Goal: Use online tool/utility: Utilize a website feature to perform a specific function

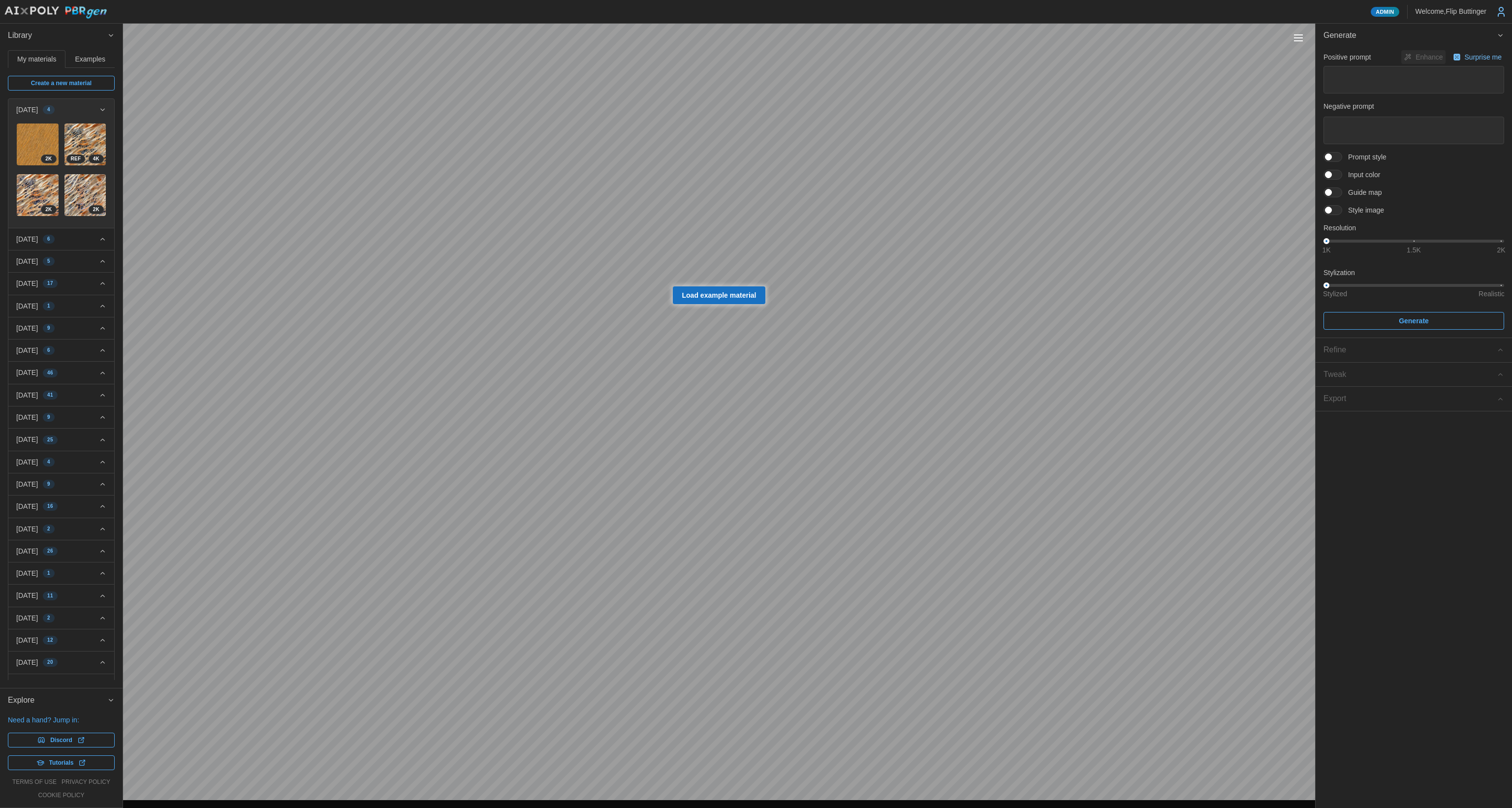
click at [1299, 36] on button "Toggle viewport controls" at bounding box center [1298, 38] width 14 height 14
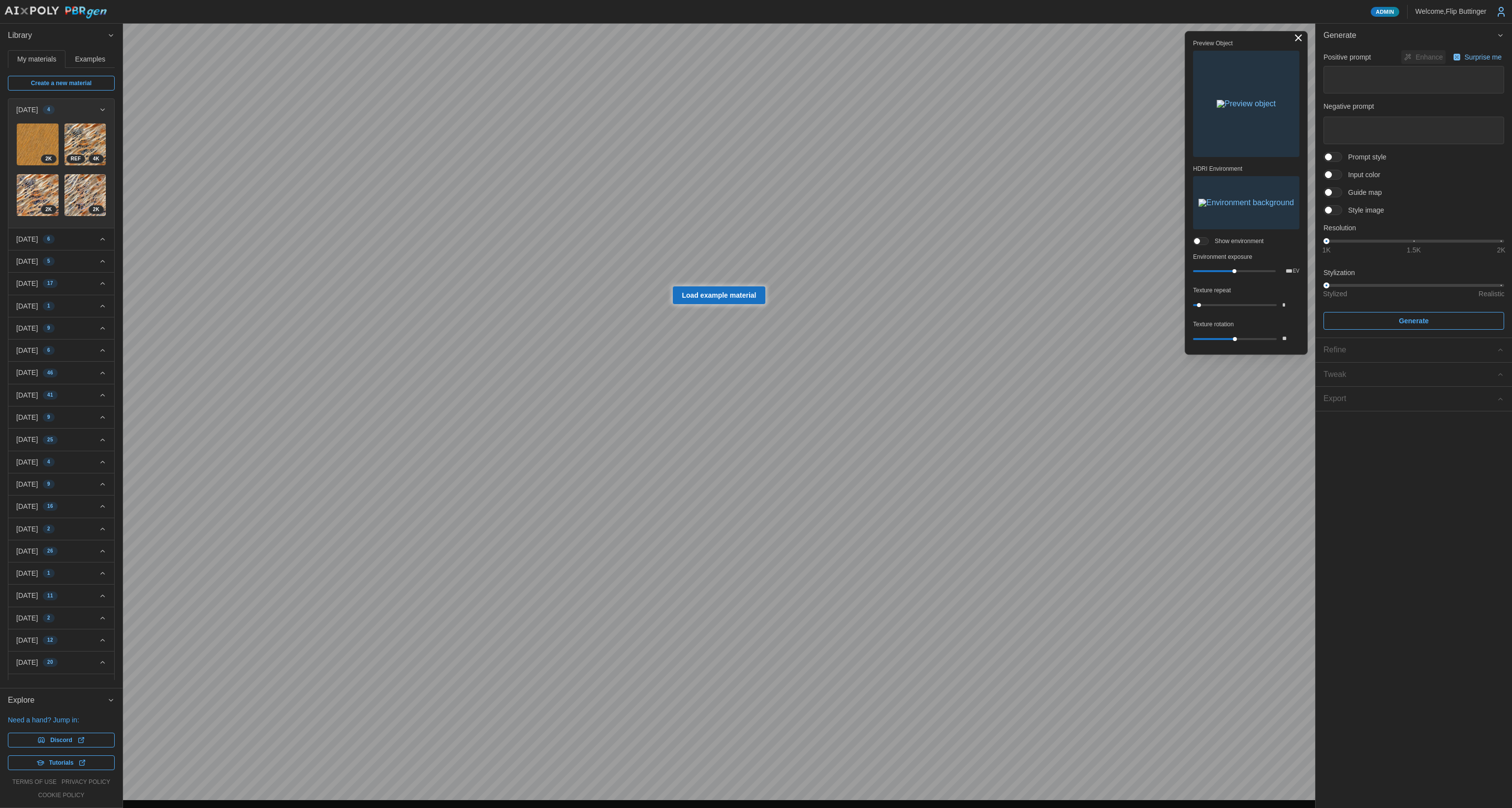
click at [1225, 107] on img "button" at bounding box center [1246, 104] width 59 height 8
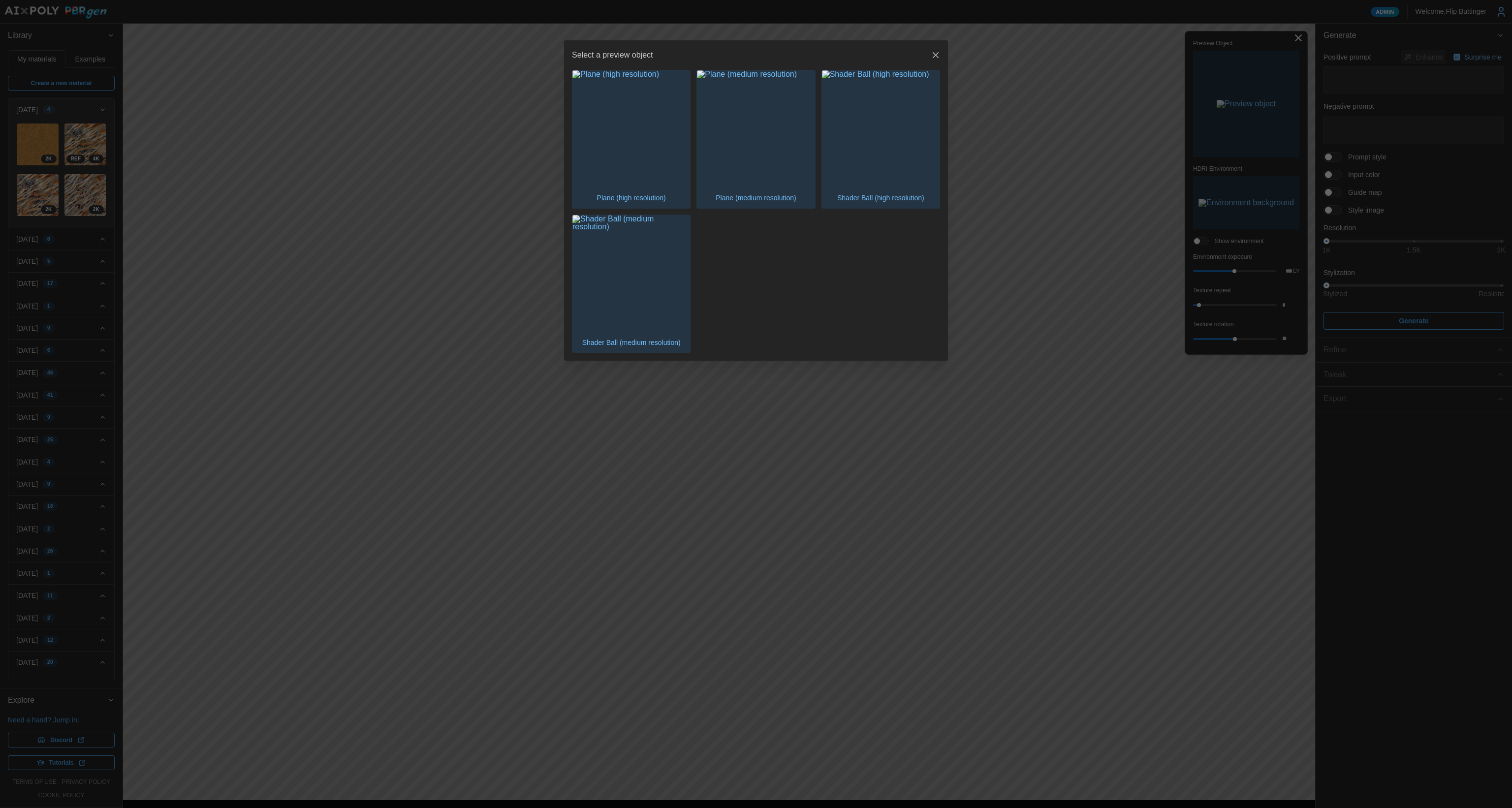
click at [867, 161] on img "button" at bounding box center [881, 129] width 118 height 118
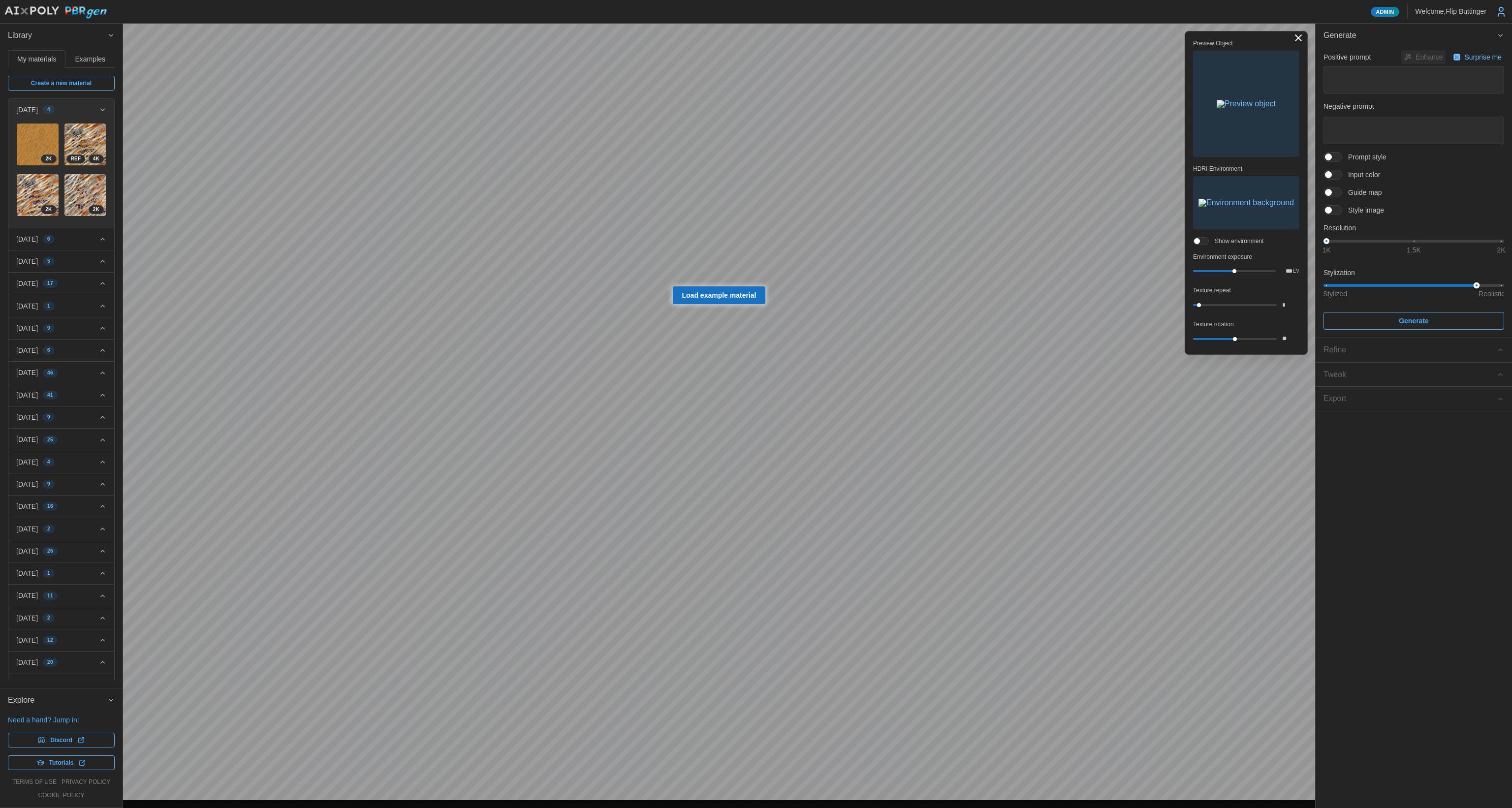
drag, startPoint x: 1349, startPoint y: 287, endPoint x: 1473, endPoint y: 290, distance: 124.0
click at [1474, 291] on div "Positive prompt Enhance Surprise me Negative prompt Prompt style Input color Gu…" at bounding box center [1413, 189] width 180 height 280
click at [1370, 83] on textarea at bounding box center [1413, 80] width 180 height 28
type textarea "*"
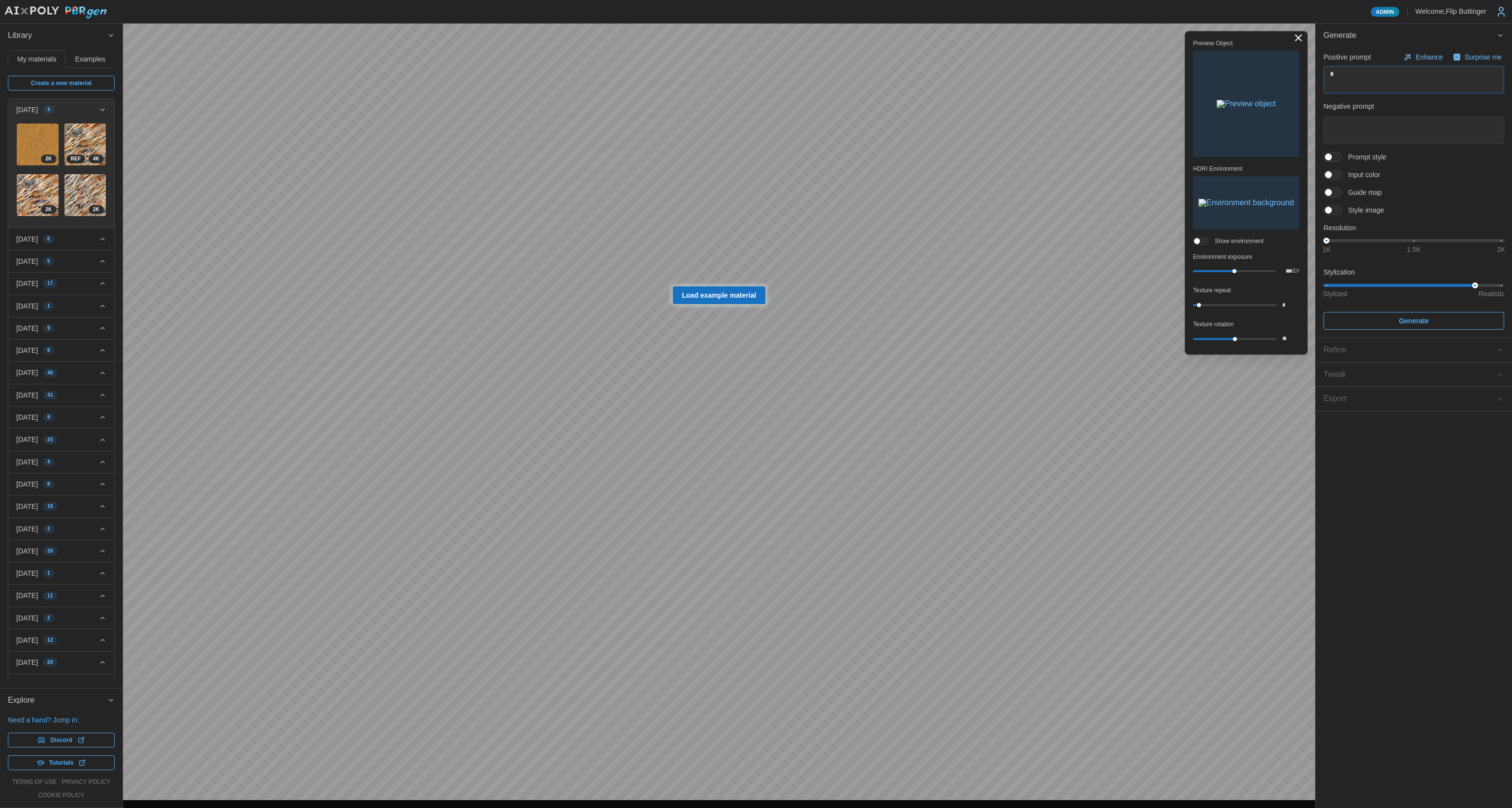
type textarea "*"
type textarea "**"
type textarea "*"
type textarea "***"
type textarea "*"
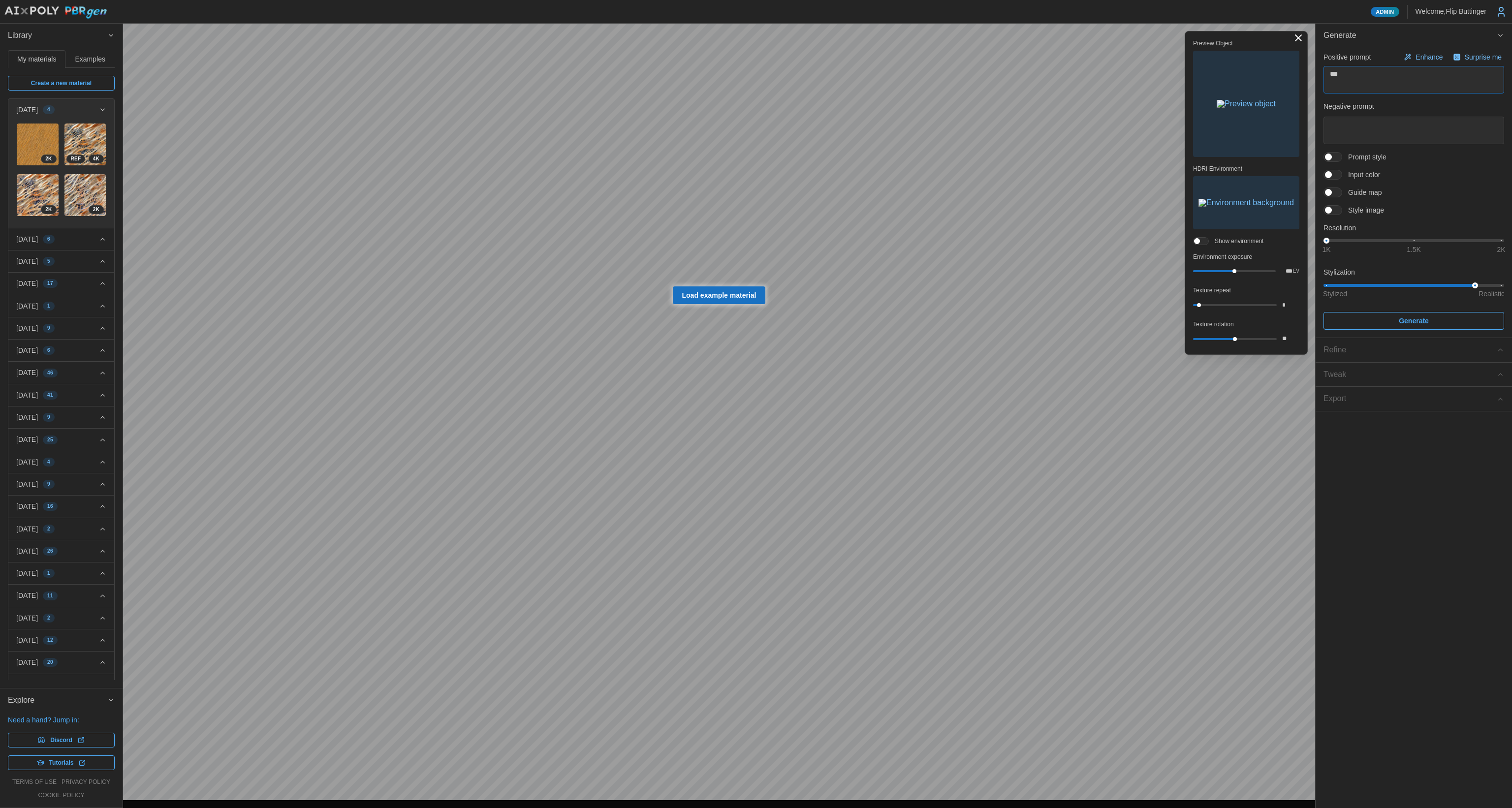
type textarea "****"
type textarea "*"
type textarea "*****"
type textarea "*"
type textarea "*****"
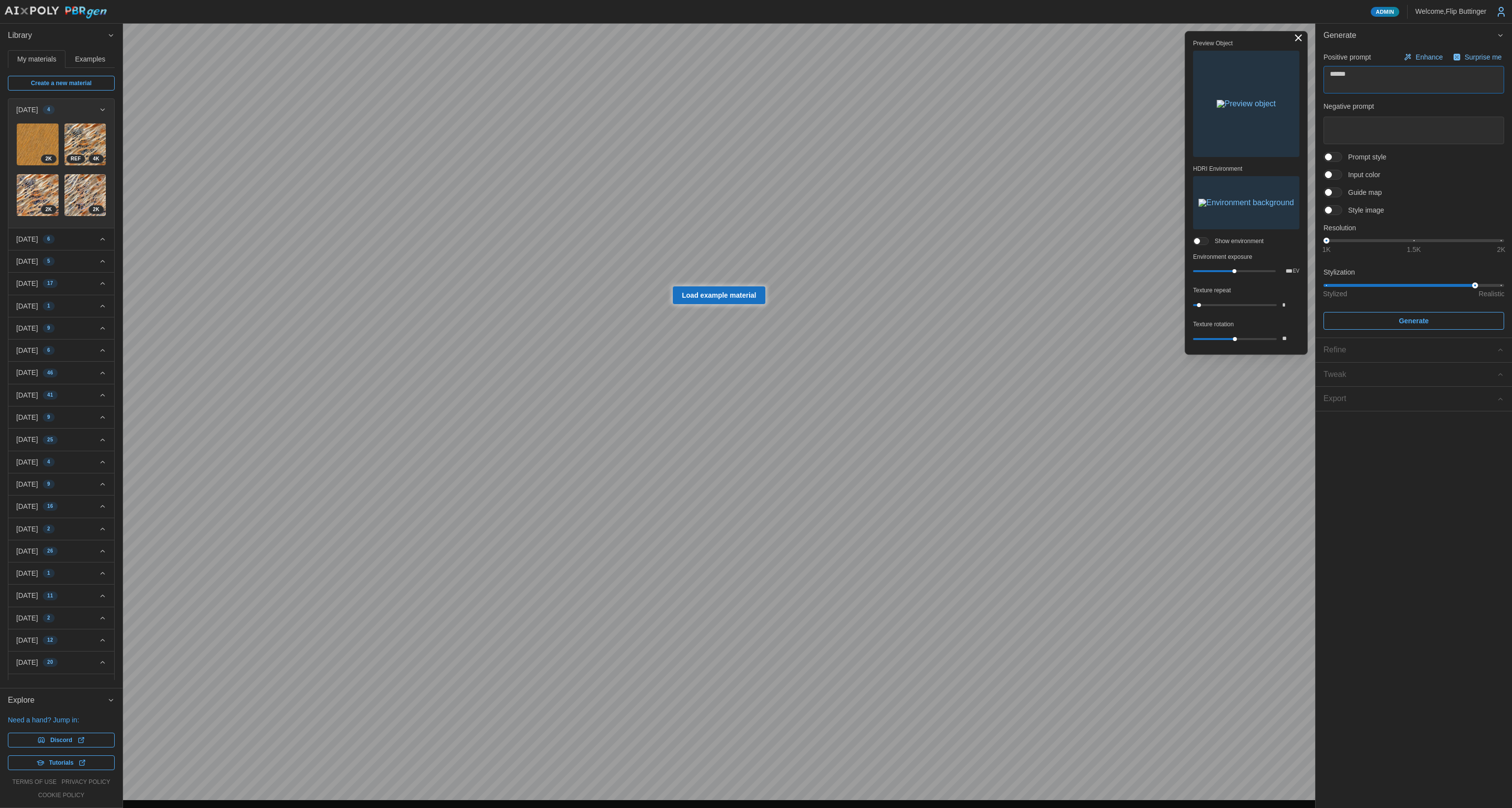
type textarea "*"
type textarea "*******"
type textarea "*"
type textarea "********"
type textarea "*"
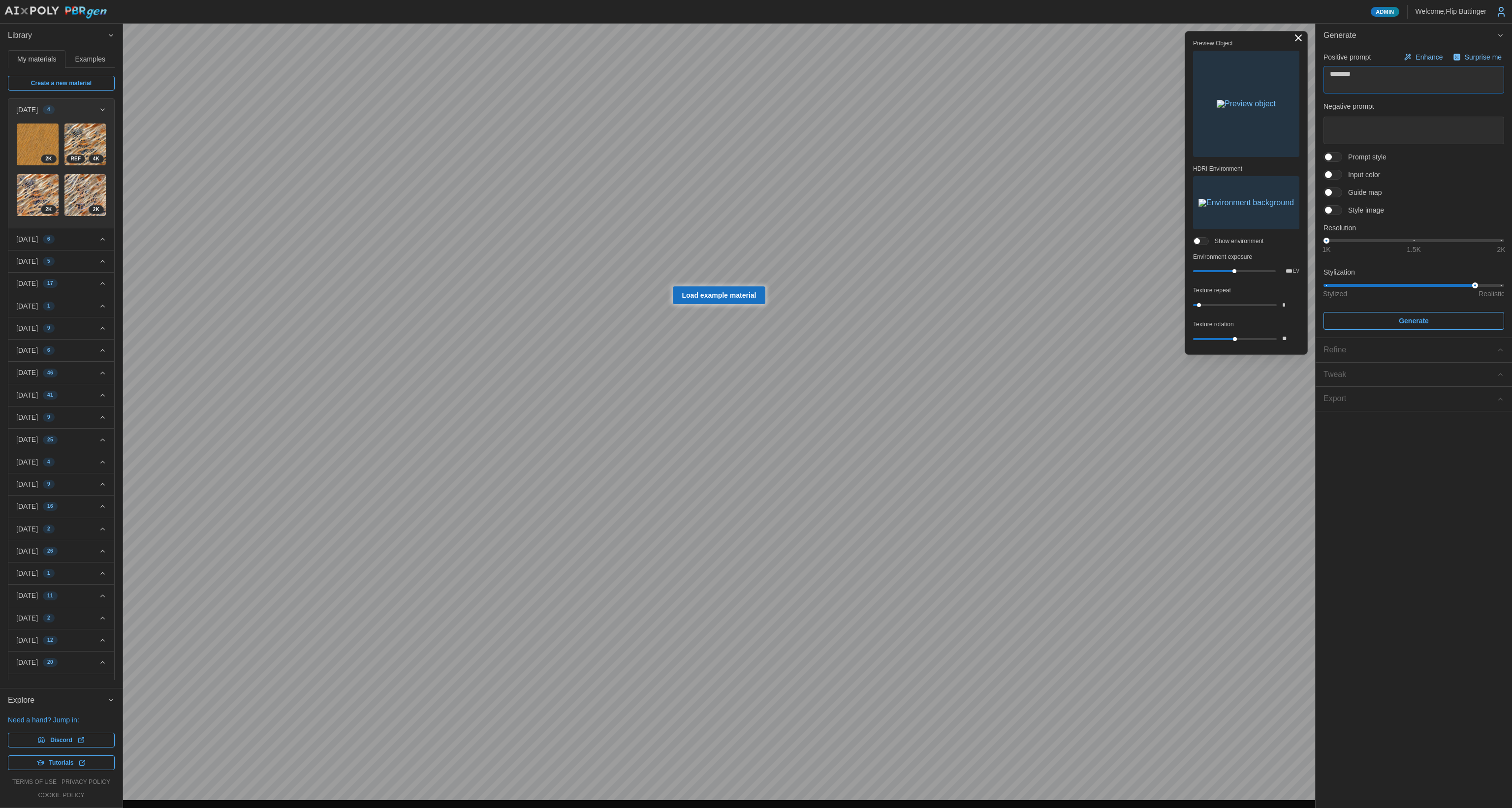
type textarea "*********"
type textarea "*"
type textarea "**********"
drag, startPoint x: 1383, startPoint y: 242, endPoint x: 1545, endPoint y: 245, distance: 162.0
click at [1511, 245] on html "Admin Welcome, [GEOGRAPHIC_DATA] Buttinger Library My materials Examples Create…" at bounding box center [756, 404] width 1512 height 808
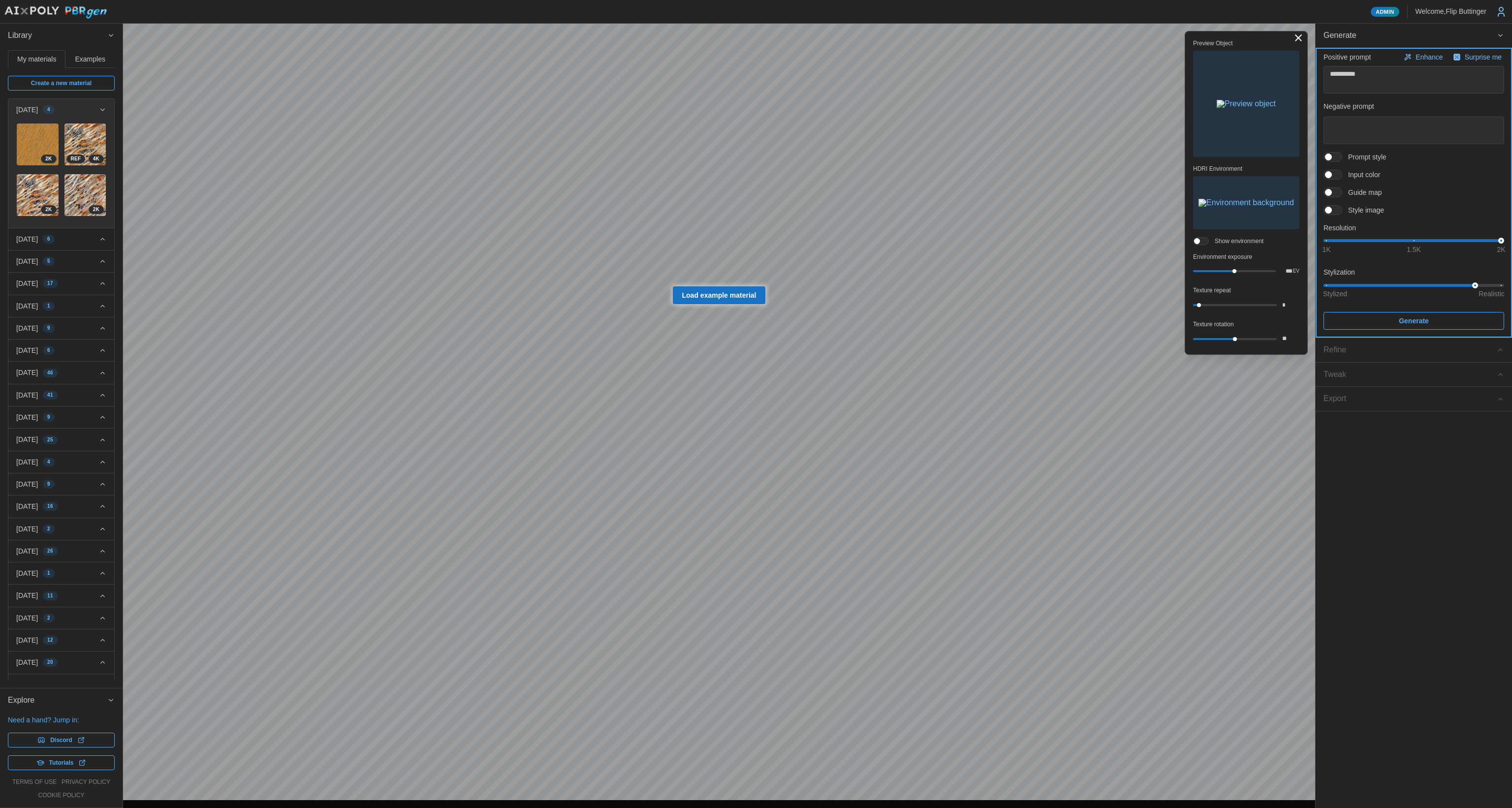
click at [1408, 325] on span "Generate" at bounding box center [1413, 321] width 30 height 17
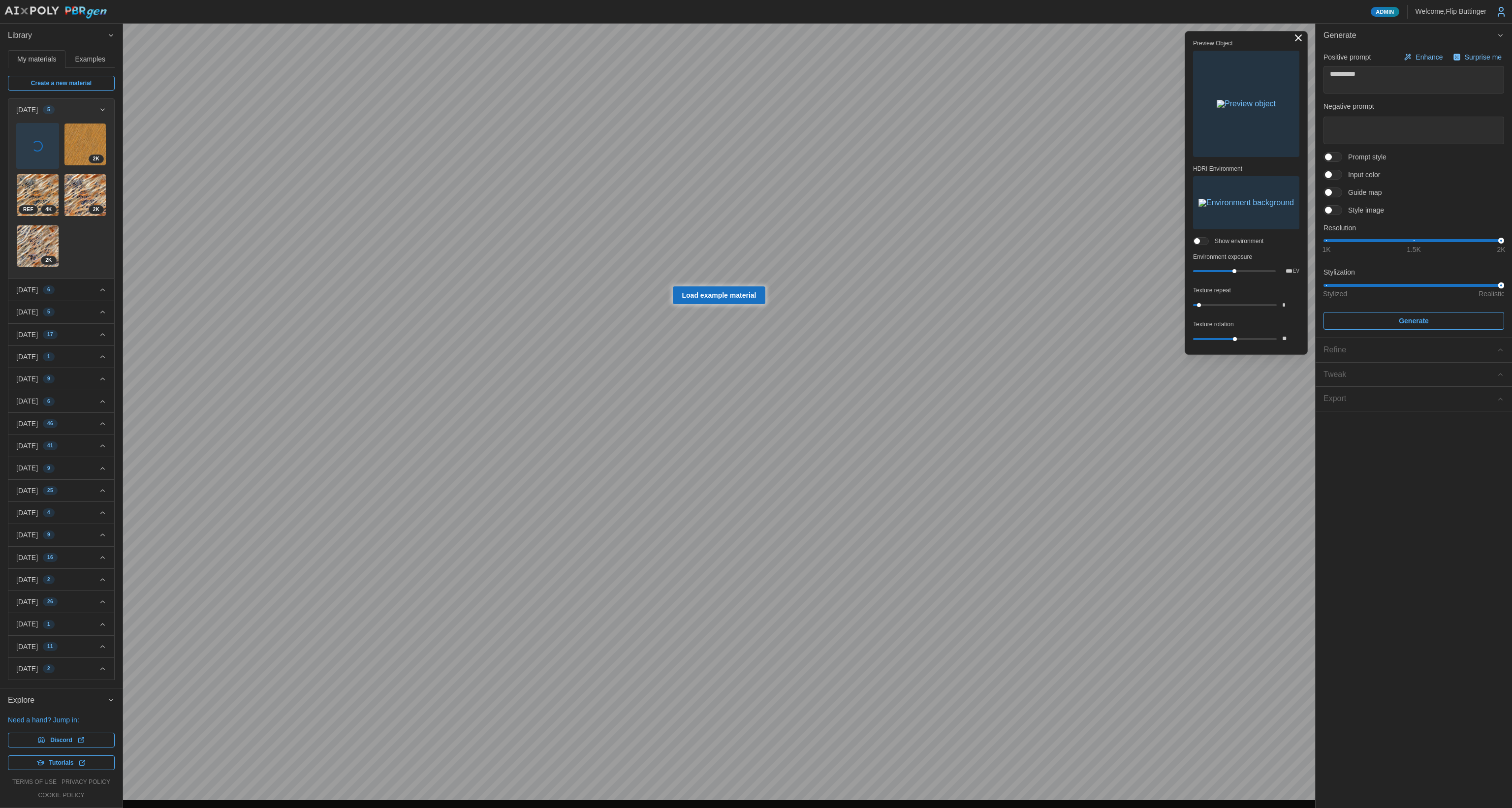
drag, startPoint x: 1479, startPoint y: 285, endPoint x: 1504, endPoint y: 287, distance: 25.1
click at [1504, 287] on div at bounding box center [1501, 285] width 6 height 6
click at [38, 285] on p "[DATE]" at bounding box center [27, 289] width 22 height 10
click at [31, 310] on img at bounding box center [37, 324] width 42 height 42
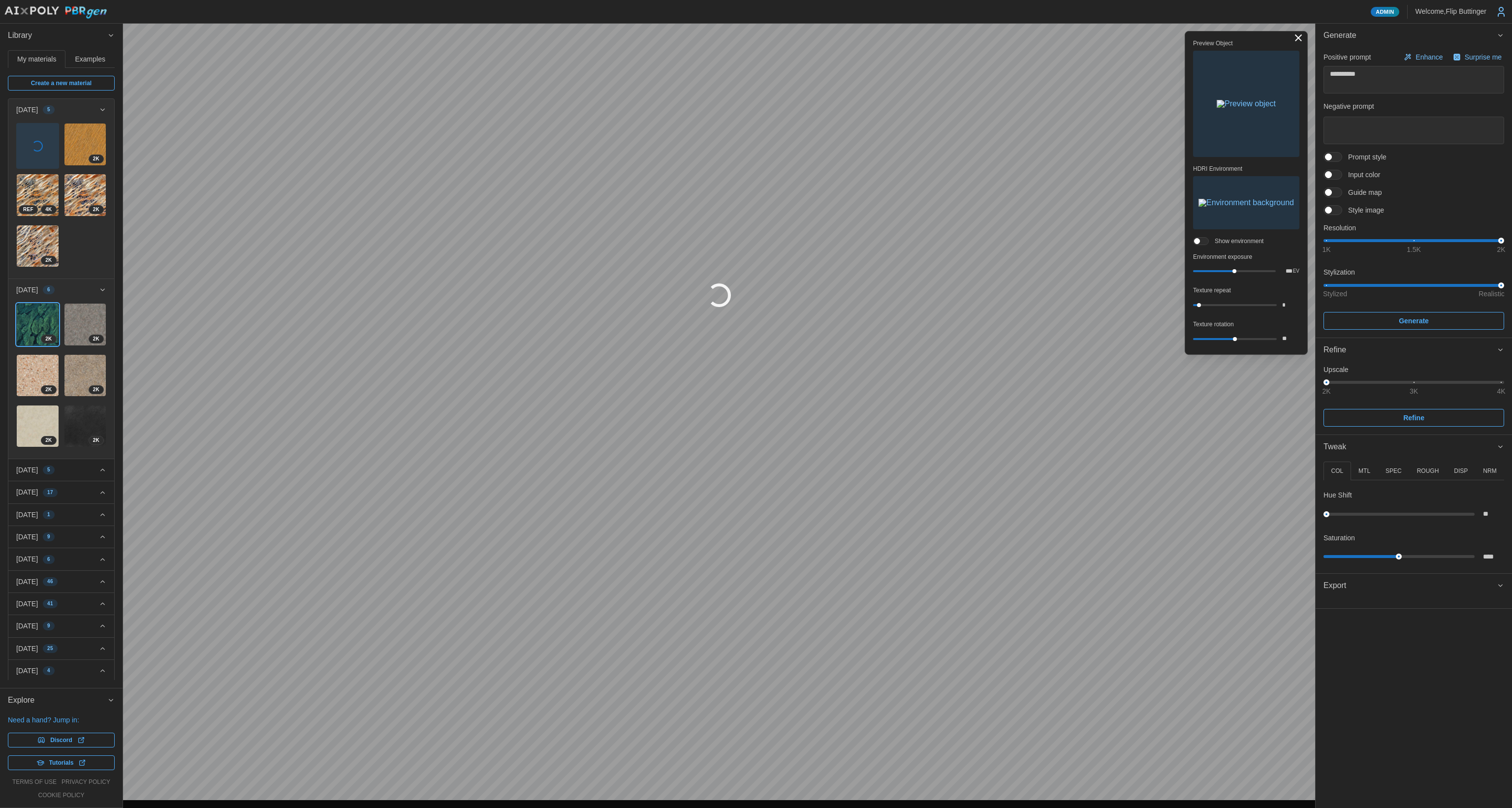
type textarea "*"
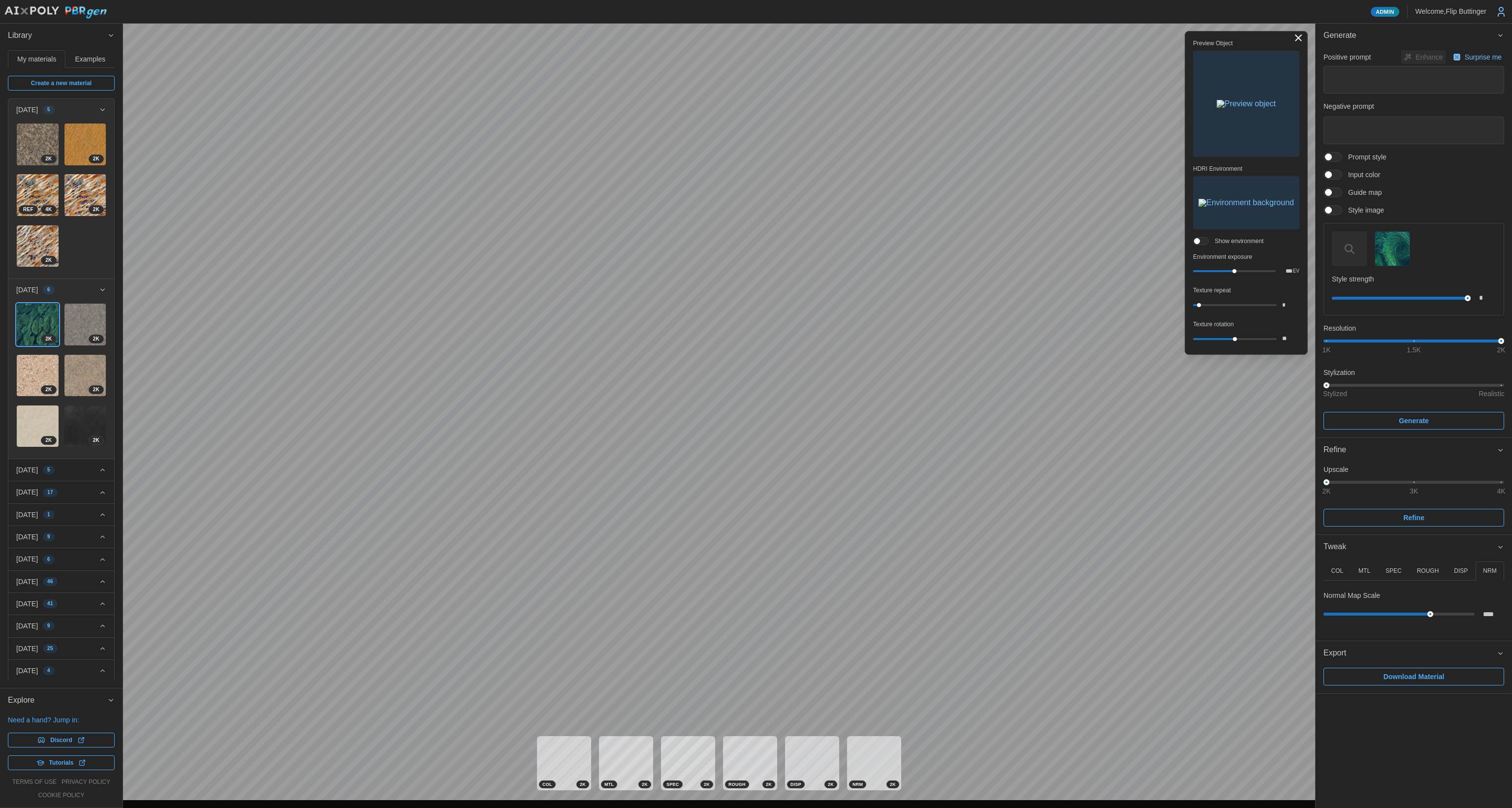
click at [1427, 569] on p "ROUGH" at bounding box center [1428, 571] width 22 height 8
drag, startPoint x: 1421, startPoint y: 653, endPoint x: 1385, endPoint y: 652, distance: 36.0
click at [1358, 652] on div "out" at bounding box center [1413, 652] width 180 height 18
drag, startPoint x: 1456, startPoint y: 651, endPoint x: 1355, endPoint y: 638, distance: 101.8
click at [1356, 639] on div "in out" at bounding box center [1413, 621] width 180 height 81
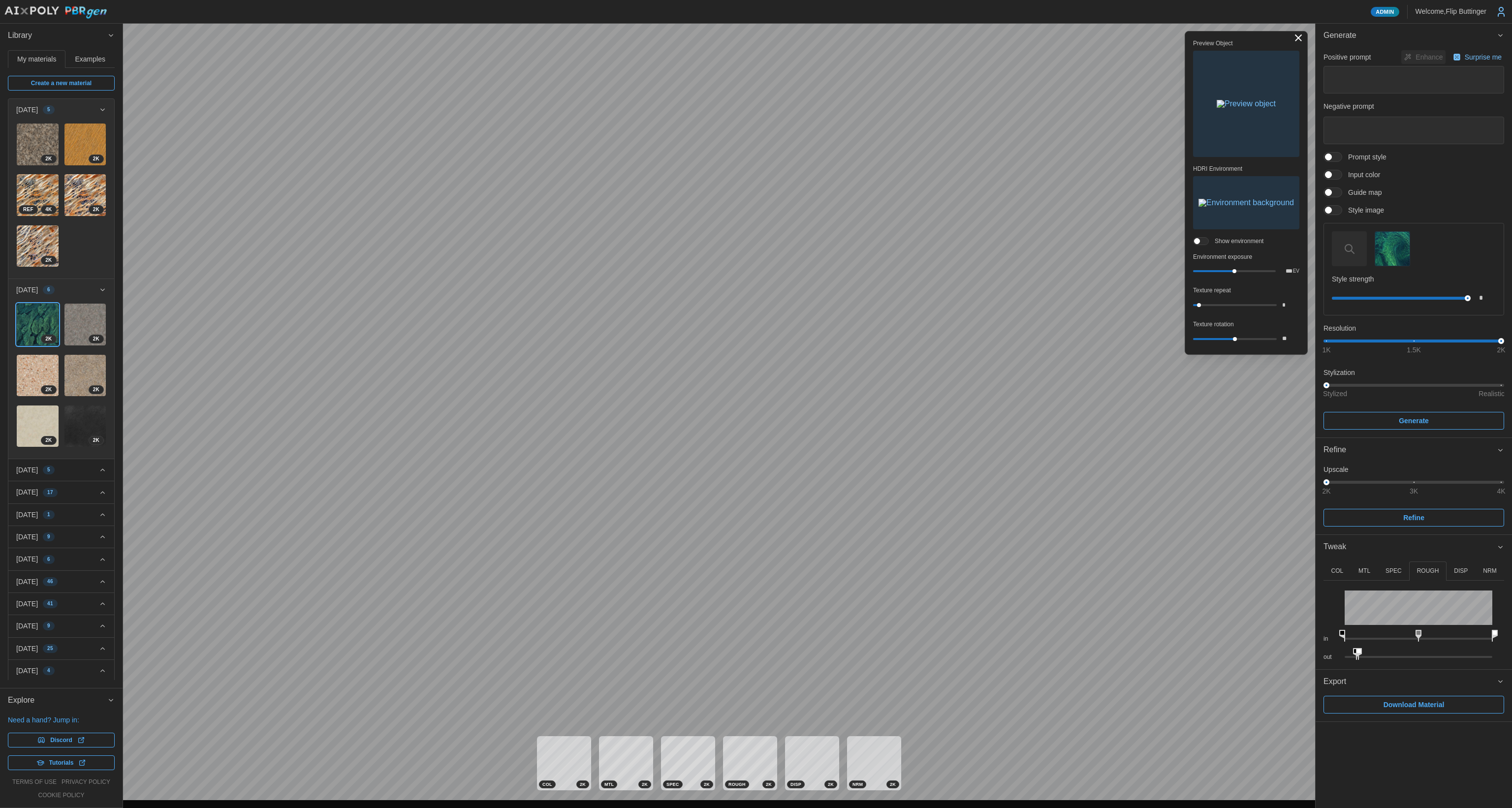
click at [1364, 569] on p "MTL" at bounding box center [1364, 571] width 12 height 8
drag, startPoint x: 1348, startPoint y: 652, endPoint x: 1570, endPoint y: 653, distance: 222.0
click at [1511, 653] on html "Admin Welcome, [GEOGRAPHIC_DATA] Buttinger Library My materials Examples Create…" at bounding box center [756, 404] width 1512 height 808
drag, startPoint x: 1493, startPoint y: 634, endPoint x: 1549, endPoint y: 606, distance: 62.6
click at [1511, 606] on html "Admin Welcome, [GEOGRAPHIC_DATA] Buttinger Library My materials Examples Create…" at bounding box center [756, 404] width 1512 height 808
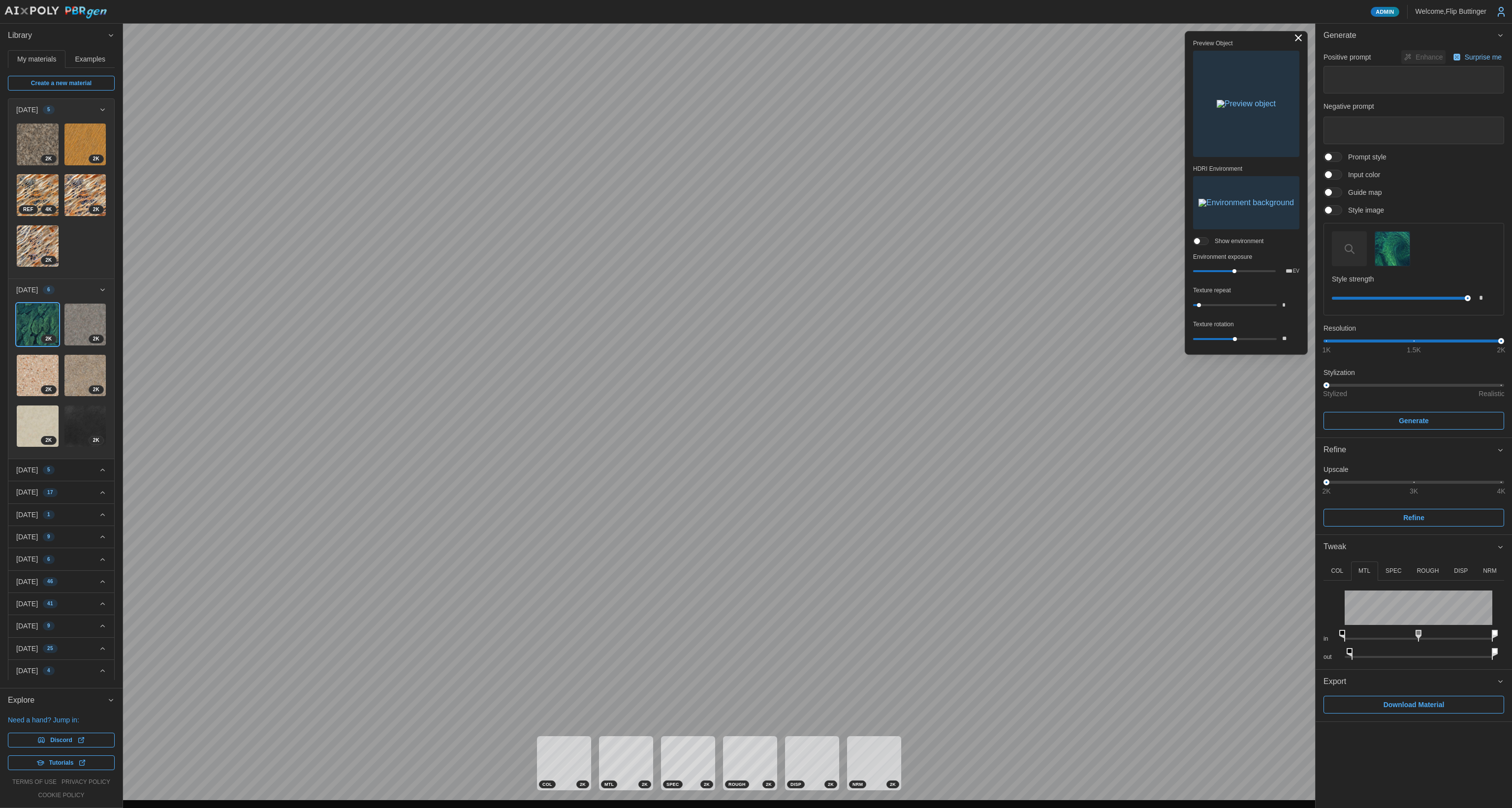
drag, startPoint x: 1351, startPoint y: 653, endPoint x: 1477, endPoint y: 659, distance: 126.1
click at [1353, 659] on icon at bounding box center [1349, 654] width 6 height 12
click at [1216, 640] on div "Admin Welcome, [GEOGRAPHIC_DATA] Buttinger Library My materials Examples Create…" at bounding box center [756, 404] width 1512 height 808
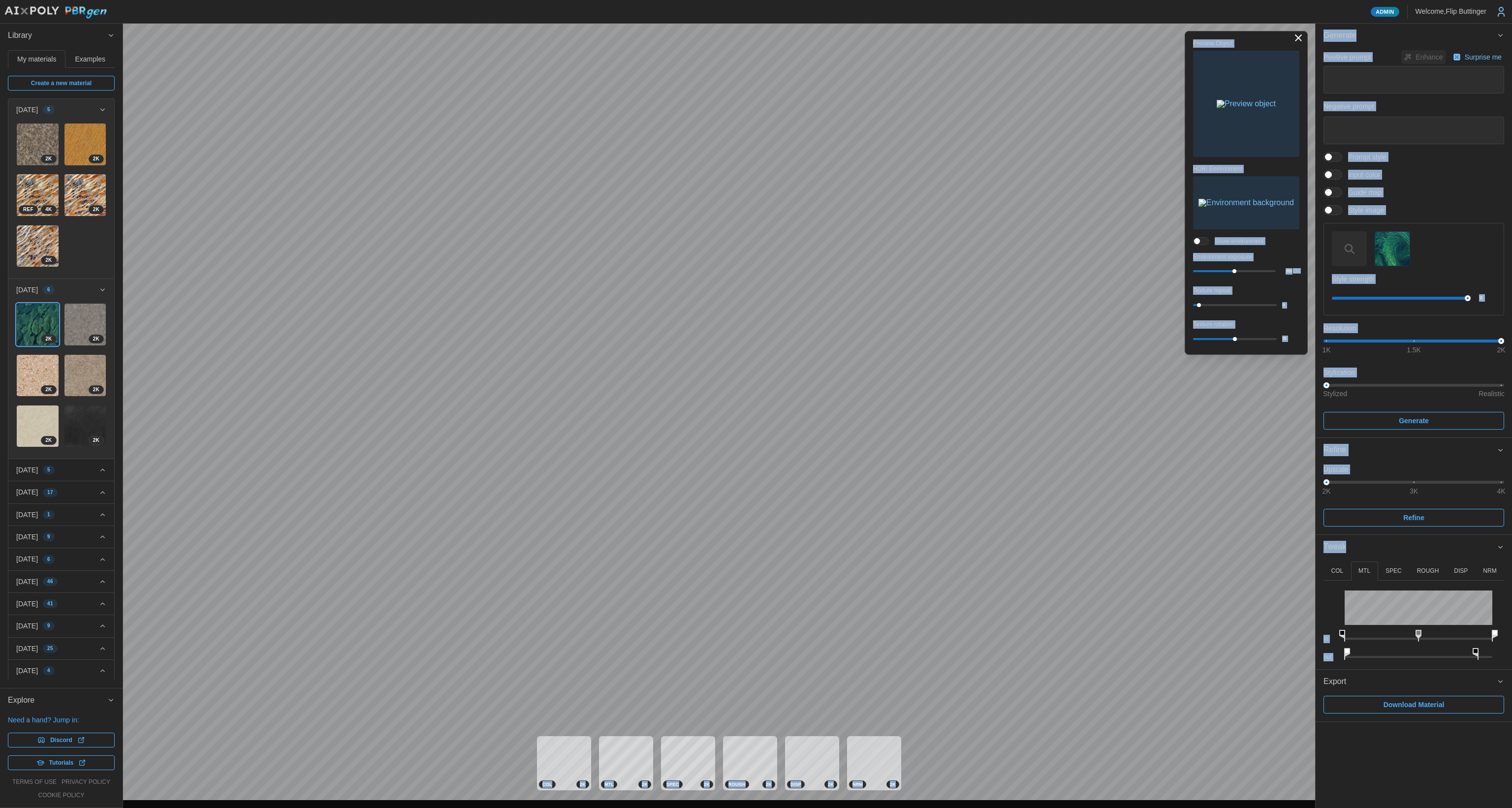
drag, startPoint x: 1479, startPoint y: 651, endPoint x: 1525, endPoint y: 644, distance: 46.5
click at [1511, 644] on html "Admin Welcome, [GEOGRAPHIC_DATA] Buttinger Library My materials Examples Create…" at bounding box center [756, 404] width 1512 height 808
drag, startPoint x: 1476, startPoint y: 650, endPoint x: 1507, endPoint y: 647, distance: 31.1
click at [1507, 647] on div "COL MTL SPEC ROUGH DISP NRM in out Hue Shift ** Saturation **** in out in out i…" at bounding box center [1413, 614] width 196 height 110
click at [1256, 632] on div "Admin Welcome, [GEOGRAPHIC_DATA] Buttinger Library My materials Examples Create…" at bounding box center [756, 404] width 1512 height 808
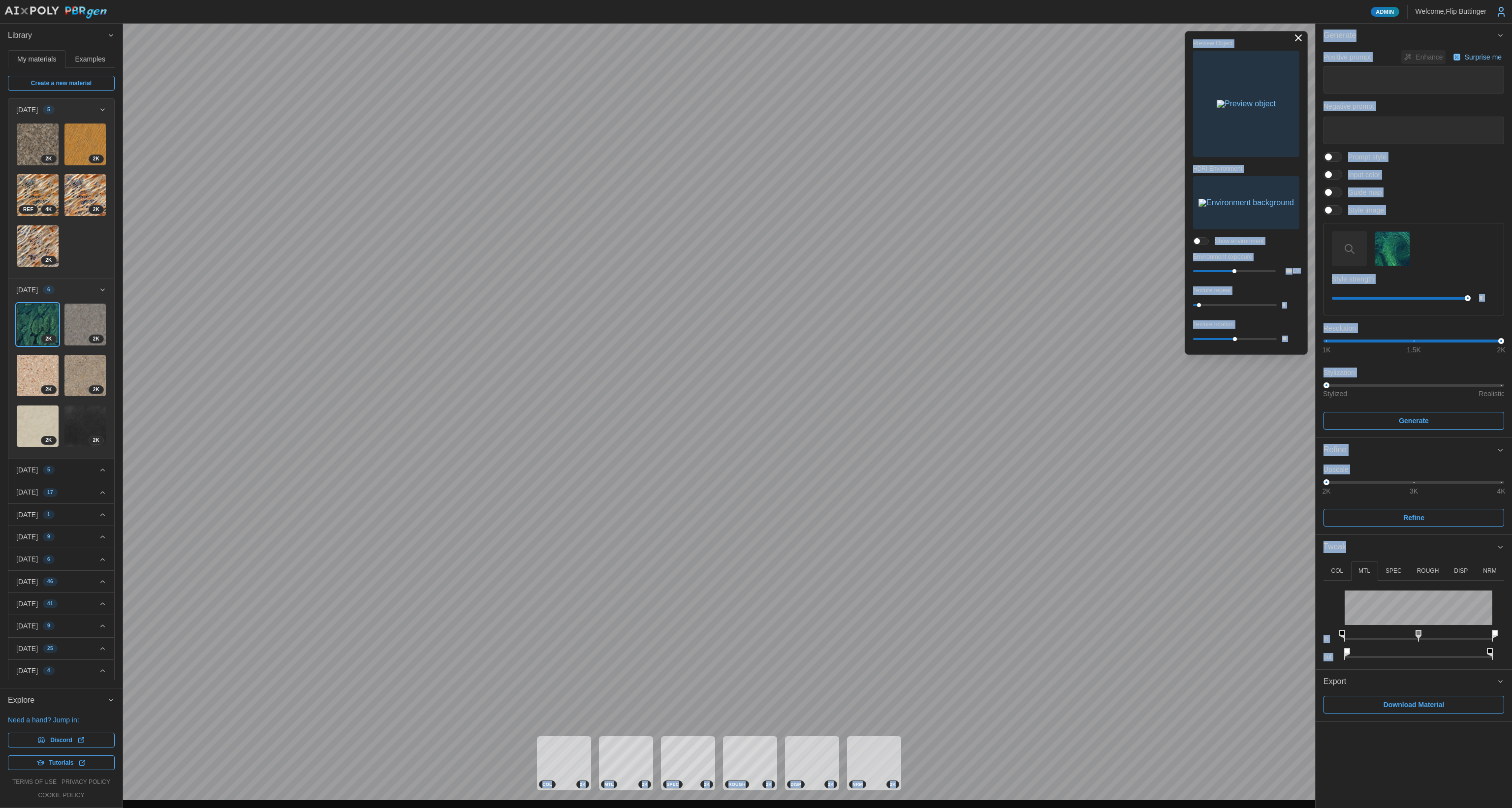
drag, startPoint x: 1486, startPoint y: 573, endPoint x: 1470, endPoint y: 578, distance: 16.8
click at [1487, 573] on p "NRM" at bounding box center [1490, 571] width 13 height 8
drag, startPoint x: 1426, startPoint y: 612, endPoint x: 1372, endPoint y: 592, distance: 57.6
click at [1374, 593] on div "Normal Map Scale ****" at bounding box center [1413, 606] width 180 height 33
type input "****"
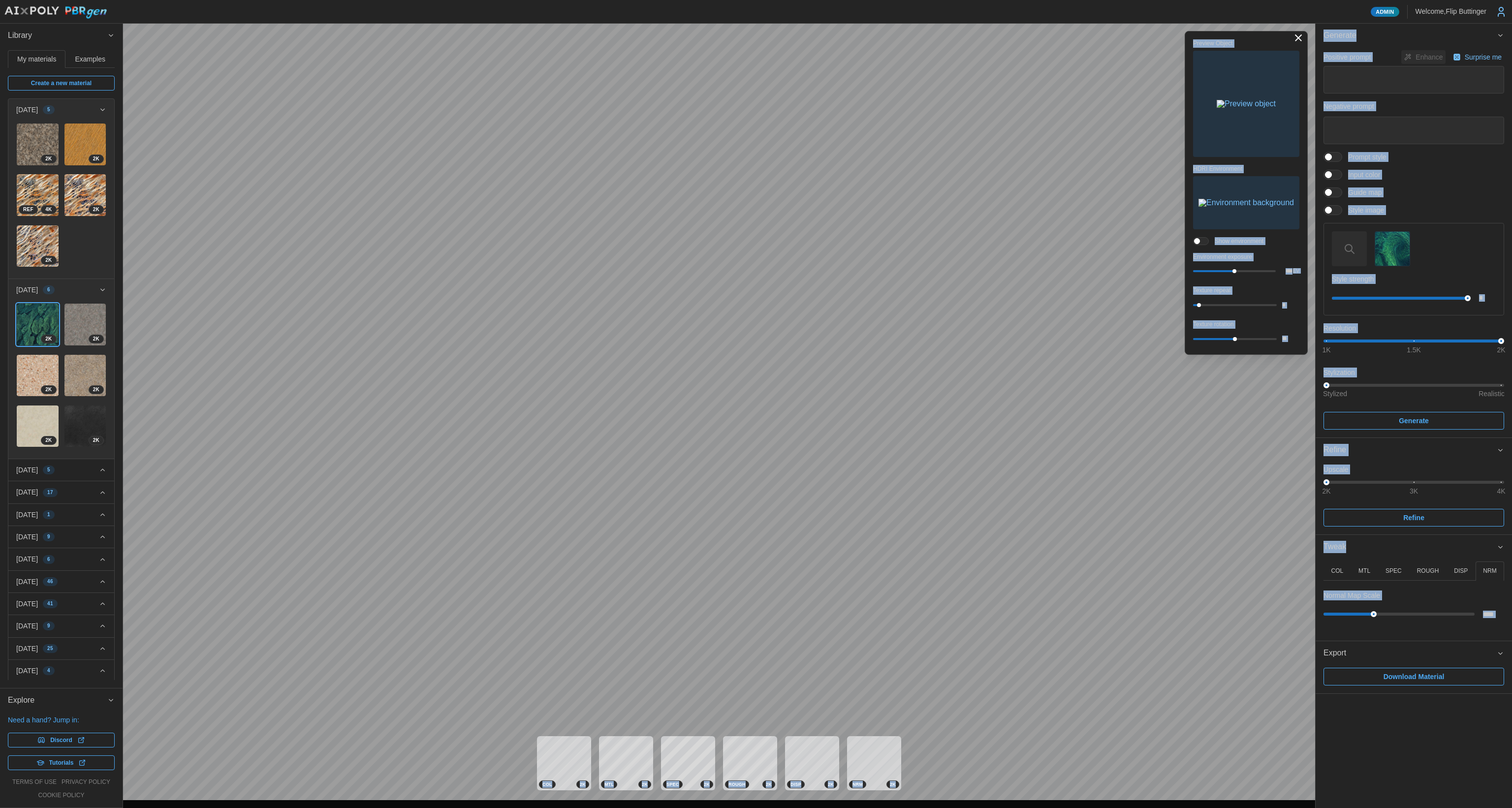
click at [1461, 569] on p "DISP" at bounding box center [1461, 571] width 14 height 8
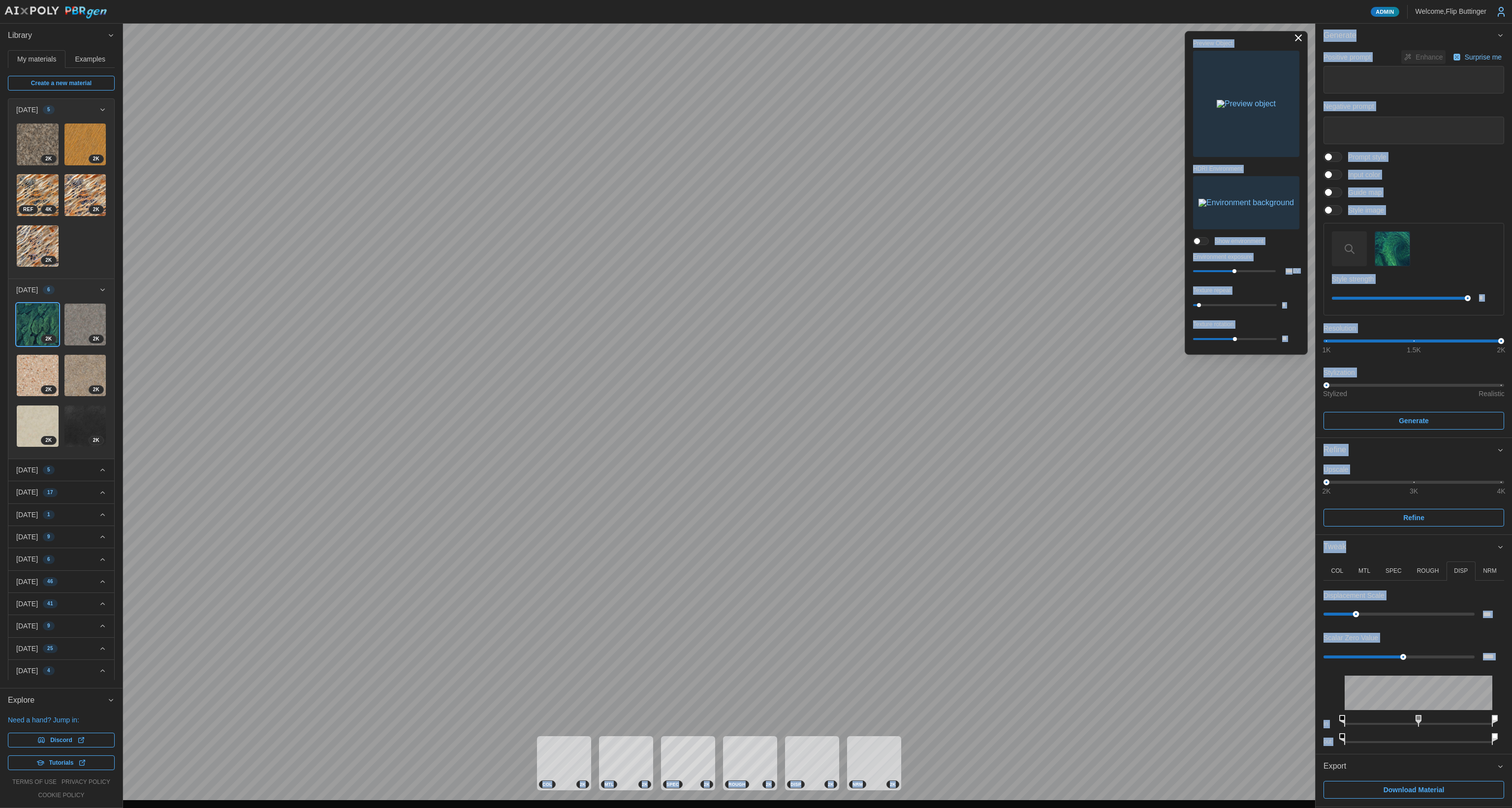
type input "*"
click at [1116, 586] on div "Admin Welcome, [GEOGRAPHIC_DATA] Buttinger Library My materials Examples Create…" at bounding box center [756, 404] width 1512 height 808
click at [1490, 571] on p "NRM" at bounding box center [1490, 571] width 13 height 8
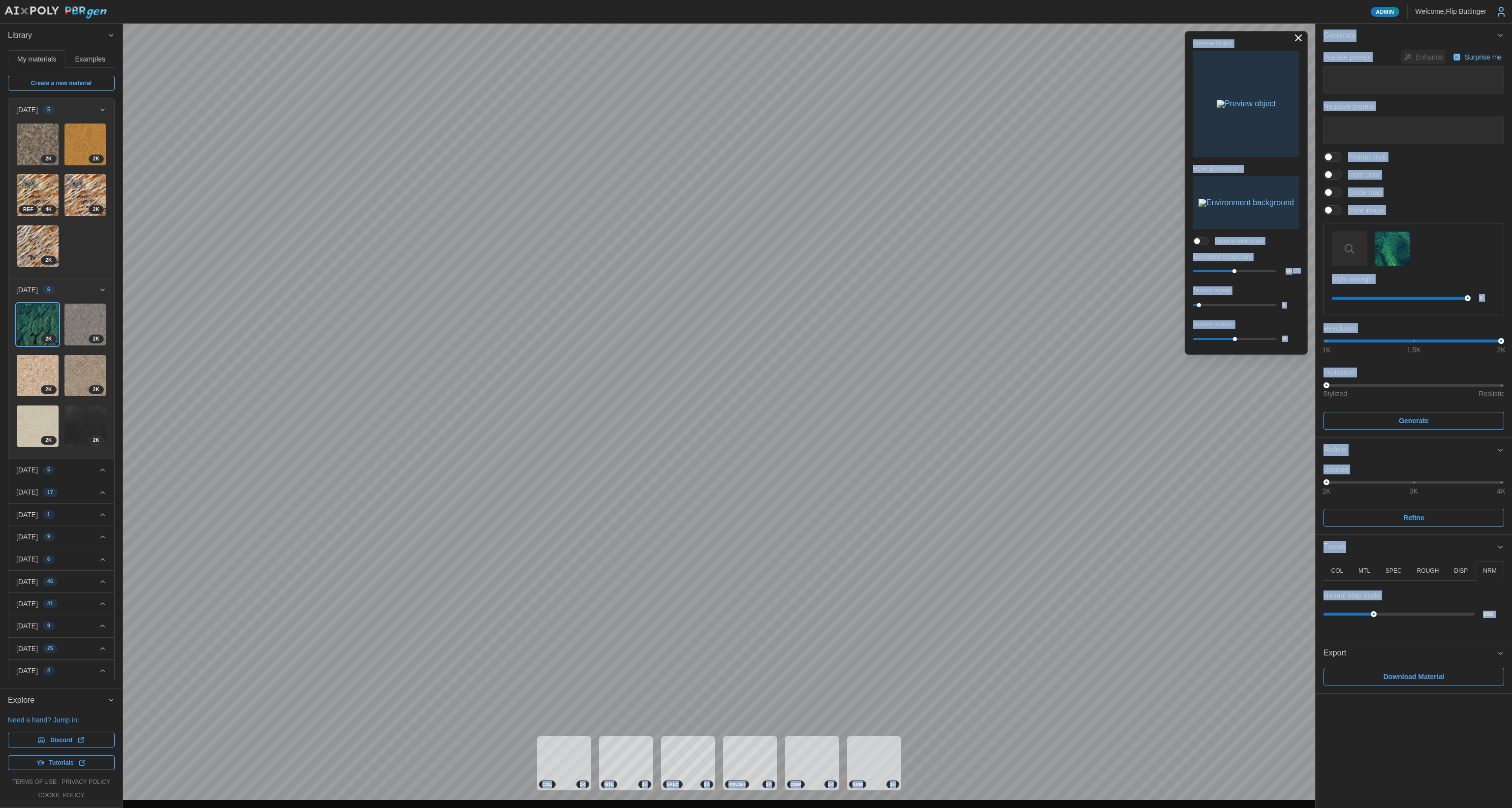
drag, startPoint x: 1363, startPoint y: 593, endPoint x: 1368, endPoint y: 594, distance: 5.1
click at [1364, 593] on p "Normal Map Scale" at bounding box center [1351, 595] width 56 height 10
click at [1374, 598] on p "Normal Map Scale" at bounding box center [1351, 595] width 56 height 10
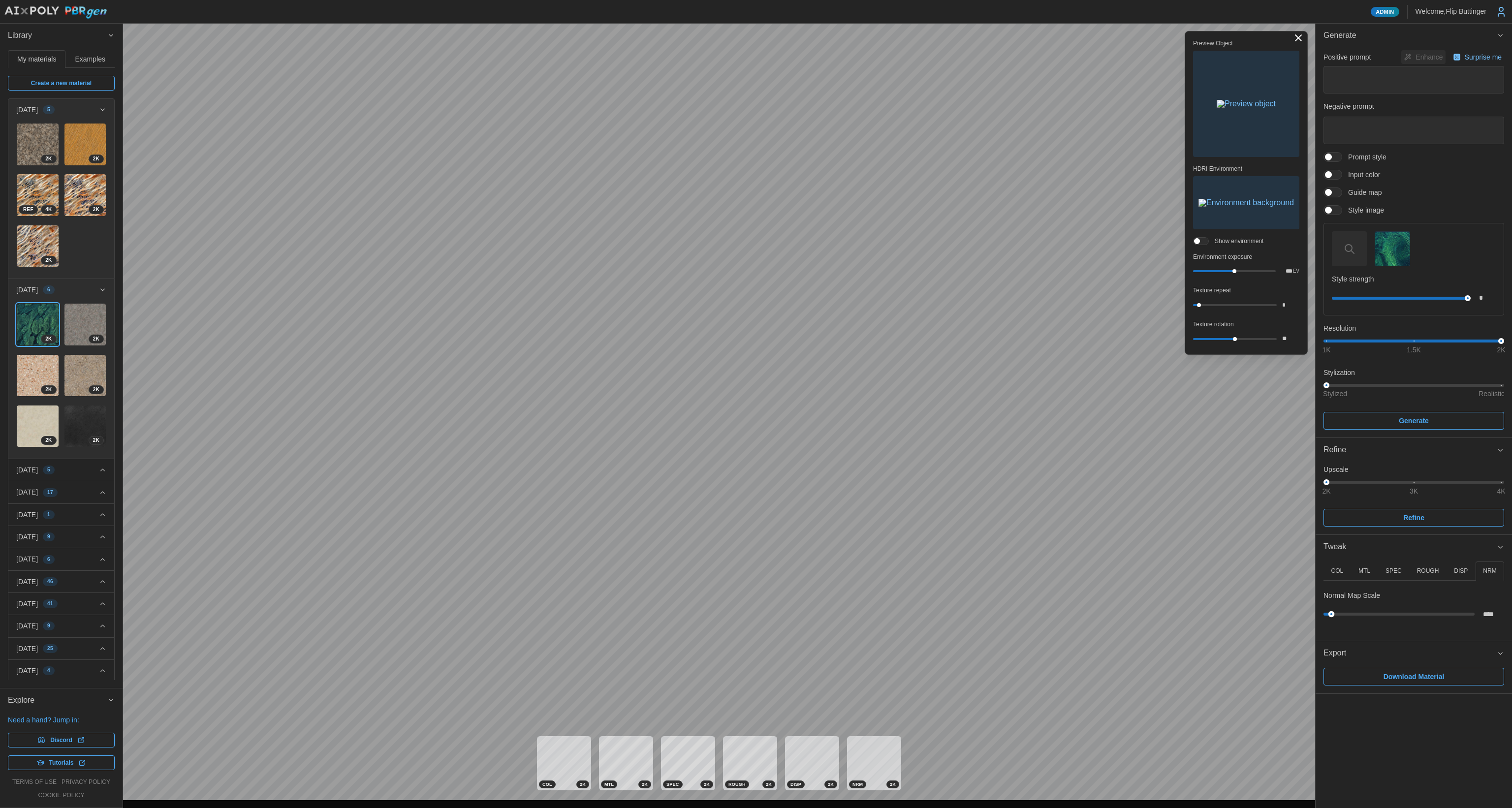
drag, startPoint x: 1373, startPoint y: 613, endPoint x: 1332, endPoint y: 608, distance: 41.3
click at [1332, 608] on div "****" at bounding box center [1413, 614] width 180 height 18
click at [1429, 571] on p "ROUGH" at bounding box center [1428, 571] width 22 height 8
drag, startPoint x: 1360, startPoint y: 651, endPoint x: 1420, endPoint y: 653, distance: 60.0
click at [1420, 653] on icon at bounding box center [1423, 654] width 6 height 12
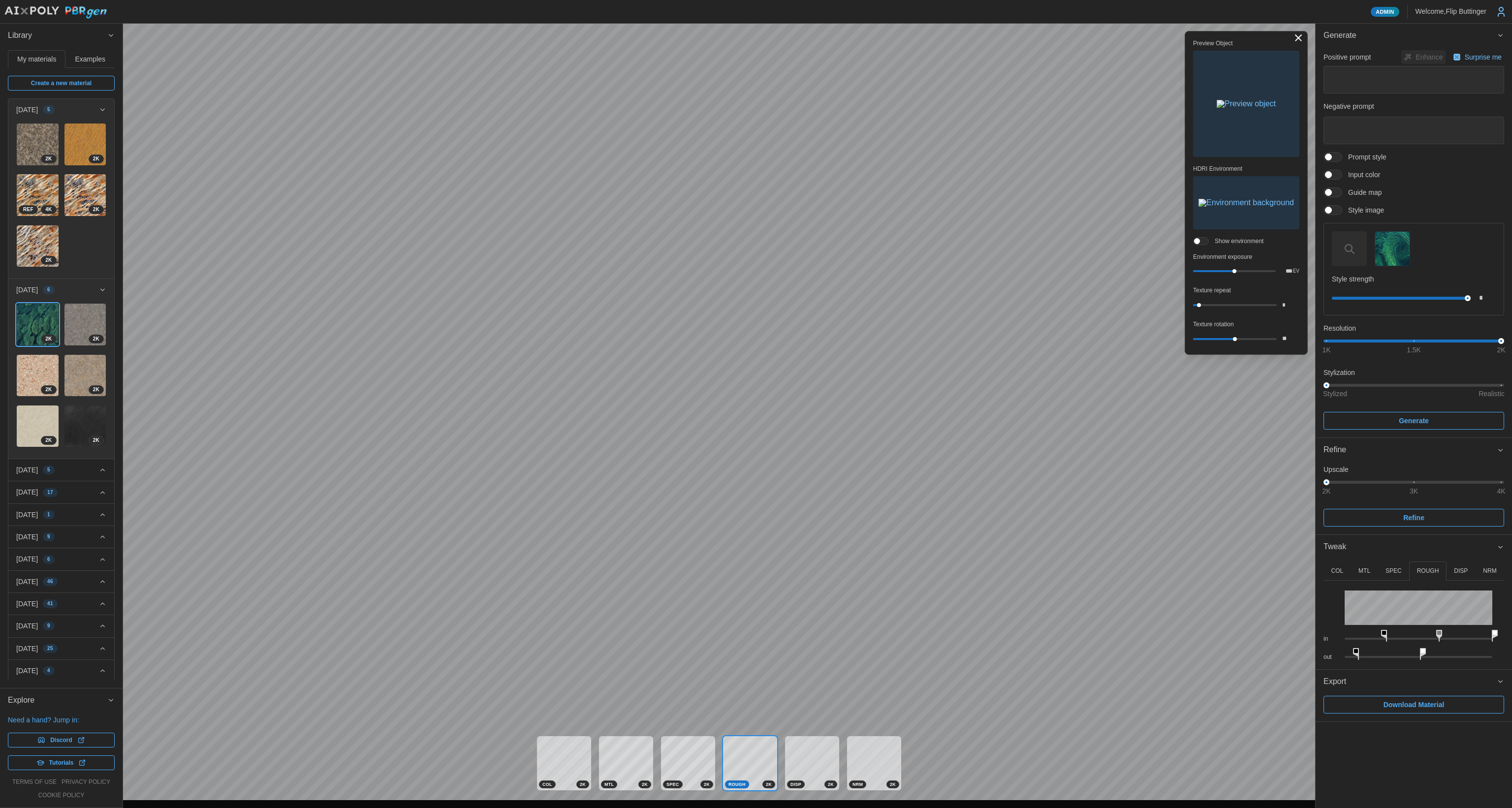
drag, startPoint x: 1341, startPoint y: 634, endPoint x: 1403, endPoint y: 631, distance: 62.1
click at [1390, 630] on div "in" at bounding box center [1413, 634] width 180 height 18
drag, startPoint x: 1441, startPoint y: 632, endPoint x: 1455, endPoint y: 632, distance: 14.0
click at [1459, 632] on rect at bounding box center [1459, 633] width 4 height 4
drag, startPoint x: 1389, startPoint y: 634, endPoint x: 1382, endPoint y: 633, distance: 7.1
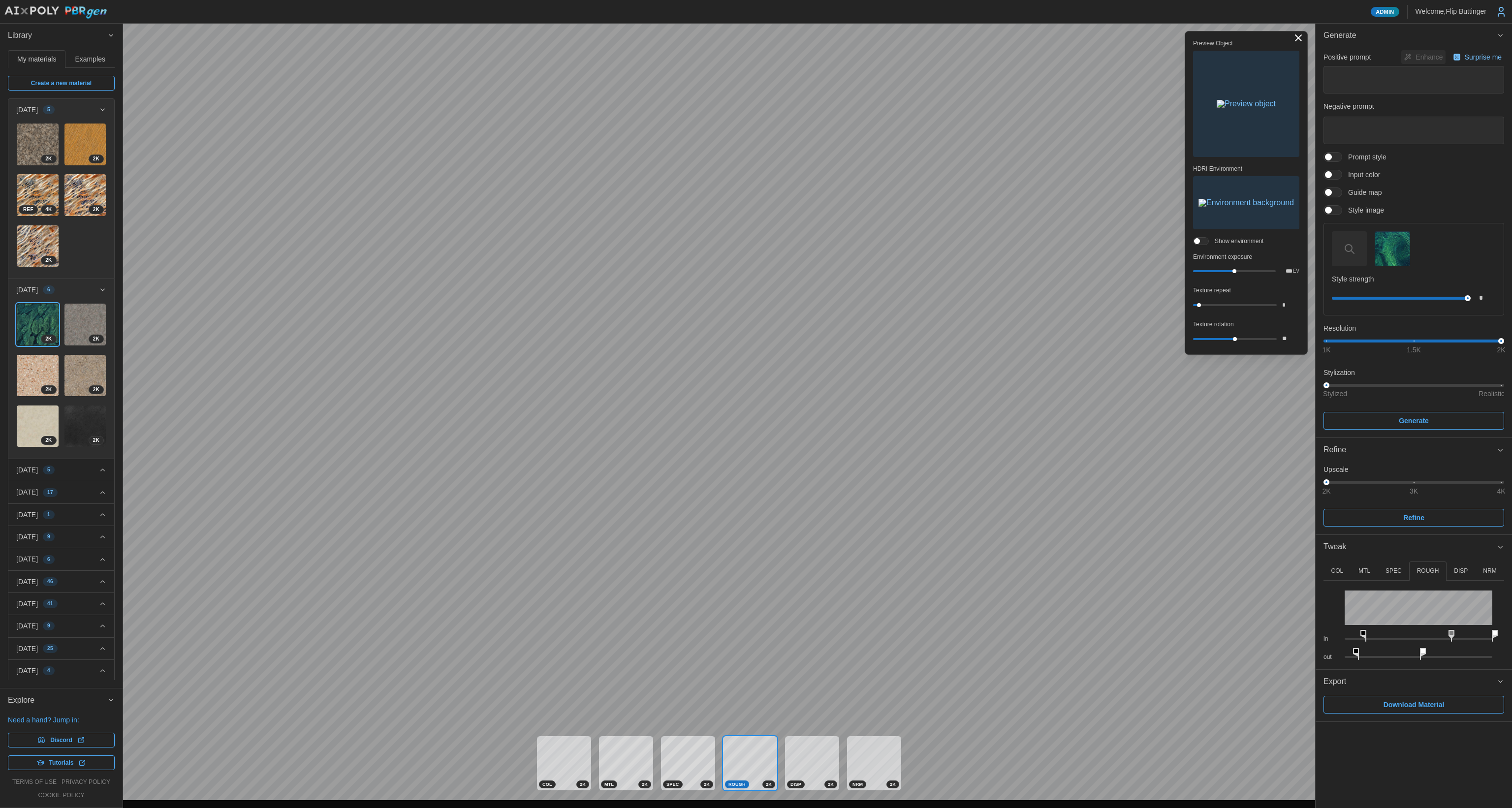
click at [1365, 633] on icon at bounding box center [1363, 636] width 6 height 12
drag, startPoint x: 1455, startPoint y: 634, endPoint x: 1461, endPoint y: 634, distance: 6.0
click at [1463, 634] on rect at bounding box center [1463, 633] width 4 height 4
drag, startPoint x: 1493, startPoint y: 635, endPoint x: 1481, endPoint y: 628, distance: 13.9
click at [1481, 628] on div "in" at bounding box center [1413, 634] width 180 height 18
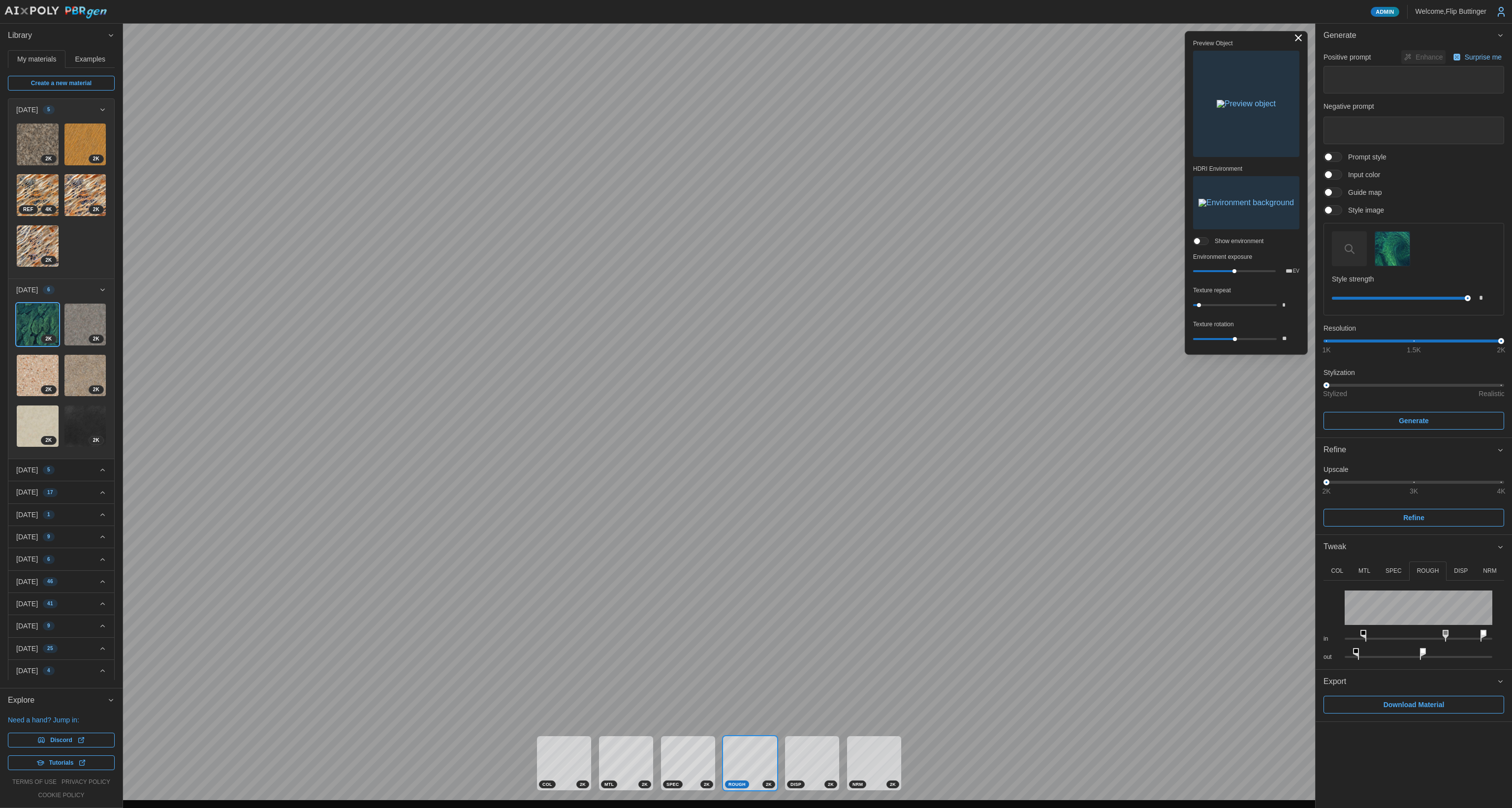
drag, startPoint x: 1454, startPoint y: 632, endPoint x: 1446, endPoint y: 628, distance: 8.9
click at [1446, 628] on div "in" at bounding box center [1413, 634] width 180 height 18
drag, startPoint x: 1363, startPoint y: 634, endPoint x: 1409, endPoint y: 637, distance: 46.1
click at [1409, 637] on icon at bounding box center [1406, 636] width 6 height 12
click at [1459, 633] on icon at bounding box center [1459, 636] width 6 height 12
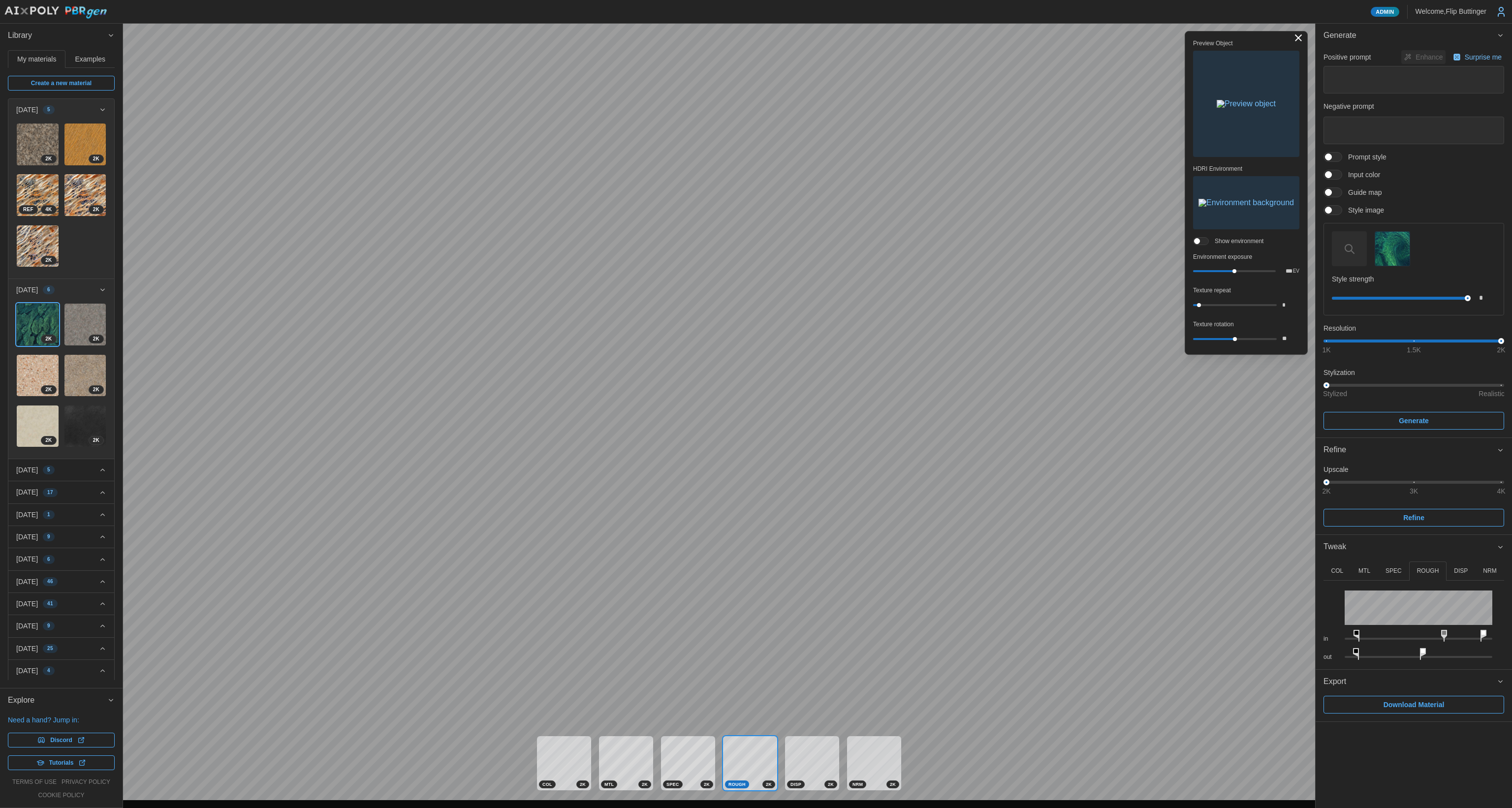
drag, startPoint x: 1407, startPoint y: 636, endPoint x: 1359, endPoint y: 626, distance: 49.0
click at [1359, 626] on div "in" at bounding box center [1413, 634] width 180 height 18
click at [1486, 569] on p "NRM" at bounding box center [1490, 571] width 13 height 8
type input "****"
drag, startPoint x: 1332, startPoint y: 613, endPoint x: 1349, endPoint y: 608, distance: 17.7
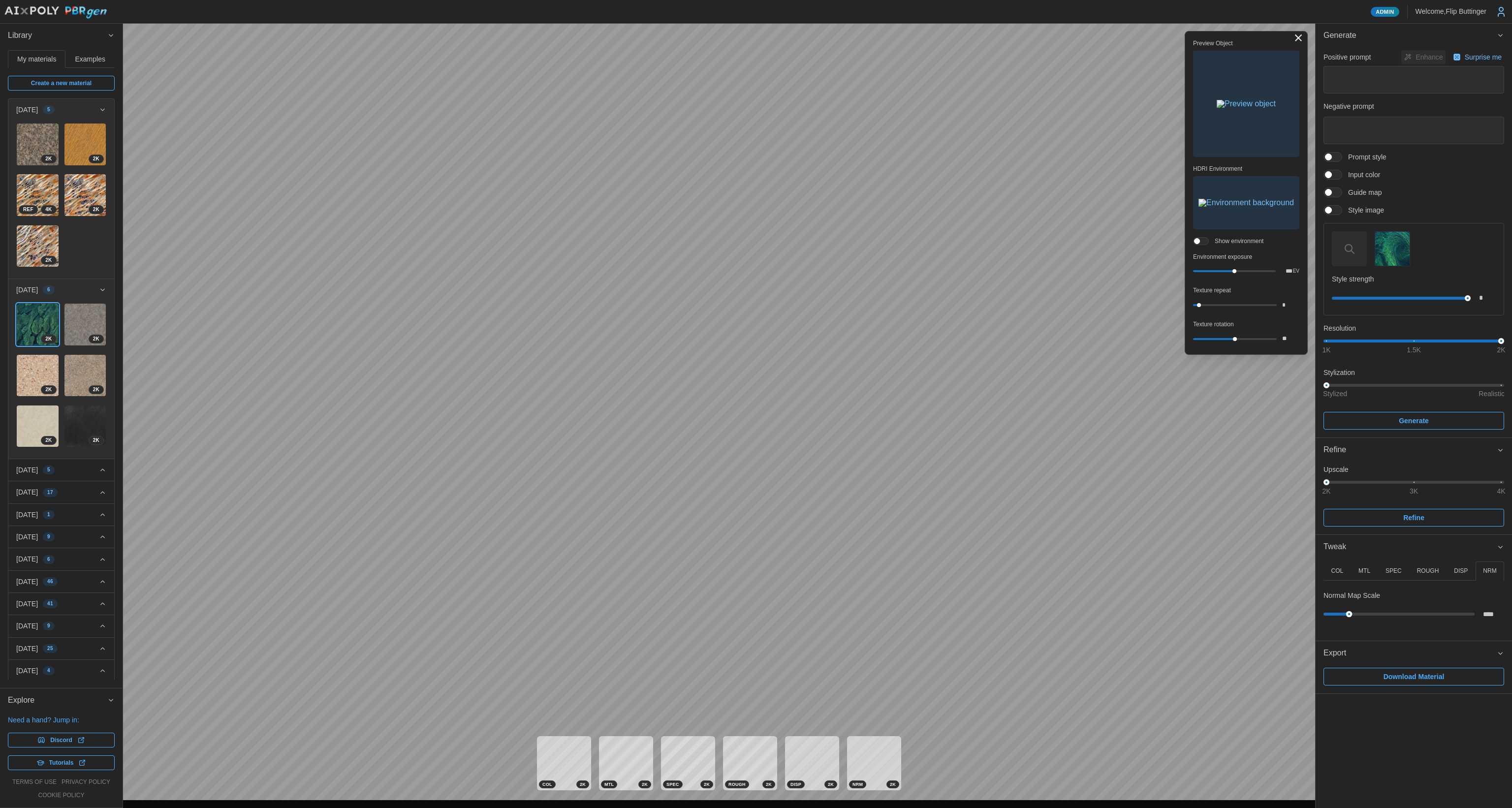
click at [1349, 608] on div "****" at bounding box center [1413, 614] width 180 height 18
type input "****"
drag, startPoint x: 1199, startPoint y: 306, endPoint x: 1212, endPoint y: 304, distance: 13.2
click at [1212, 304] on div at bounding box center [1212, 305] width 4 height 4
